Goal: Navigation & Orientation: Find specific page/section

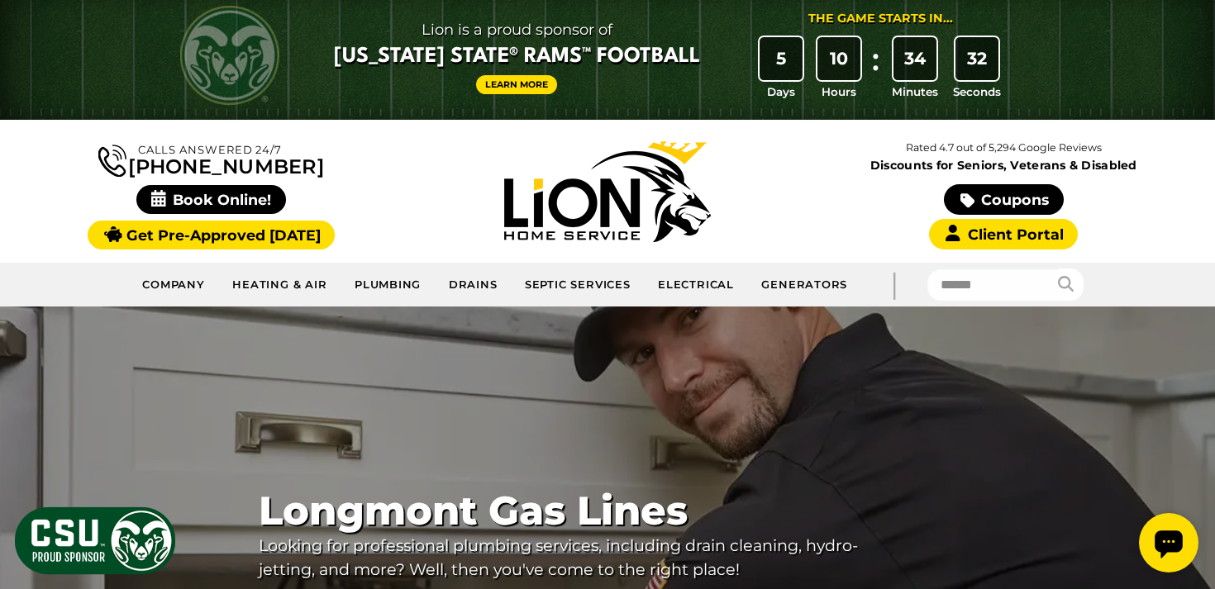
scroll to position [5, 0]
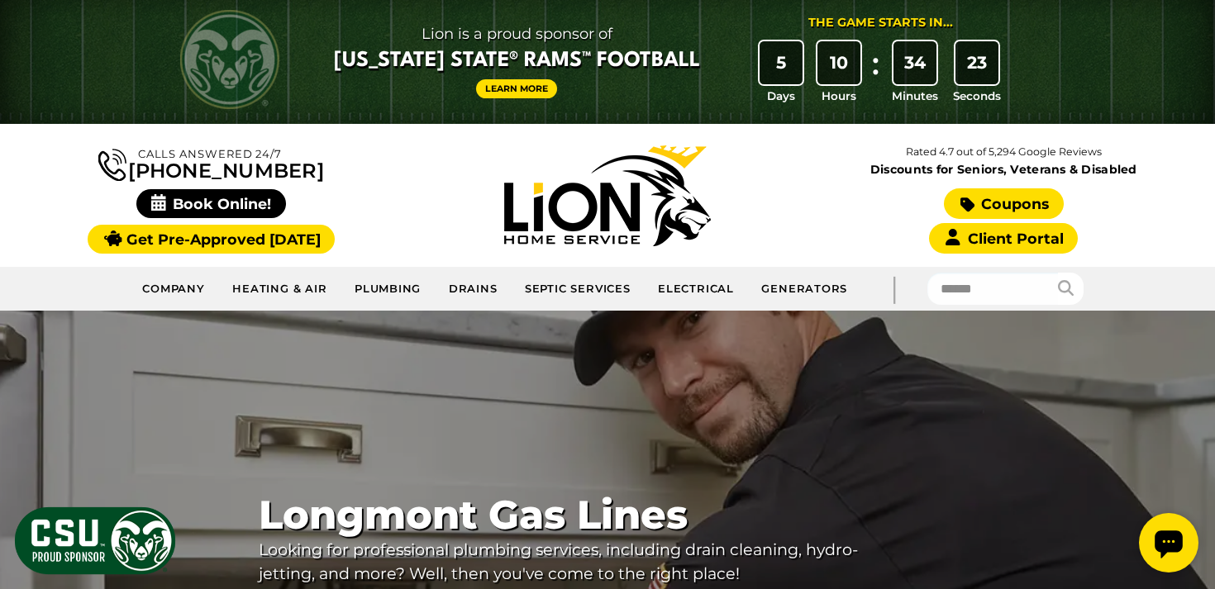
click at [1000, 208] on link "Coupons" at bounding box center [1003, 203] width 119 height 31
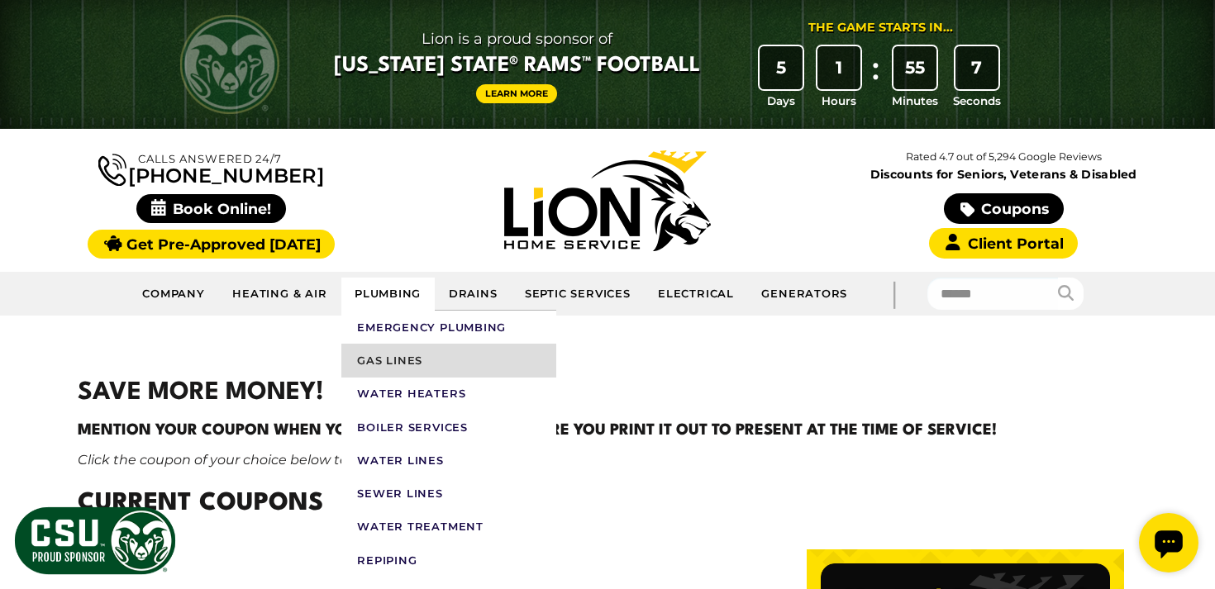
click at [375, 356] on link "Gas Lines" at bounding box center [448, 360] width 215 height 33
